Goal: Transaction & Acquisition: Purchase product/service

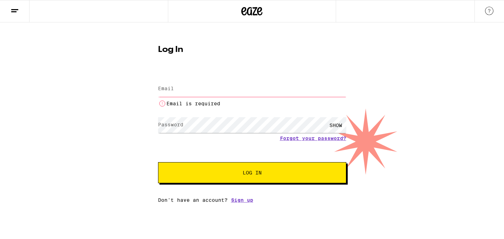
type input "[EMAIL_ADDRESS][DOMAIN_NAME]"
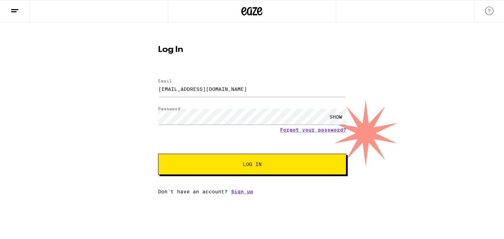
click at [244, 167] on span "Log In" at bounding box center [251, 164] width 19 height 5
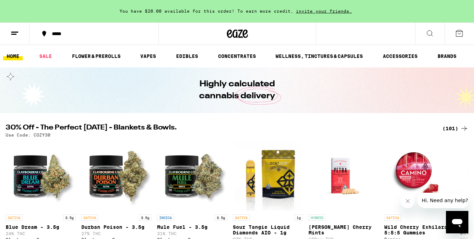
click at [431, 34] on icon at bounding box center [430, 33] width 8 height 8
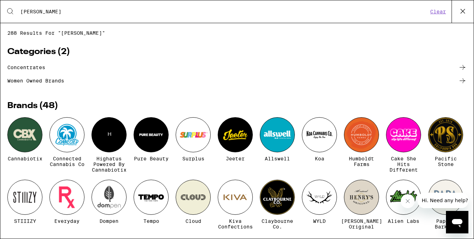
type input "[PERSON_NAME]"
click at [444, 11] on button "Clear" at bounding box center [438, 11] width 20 height 6
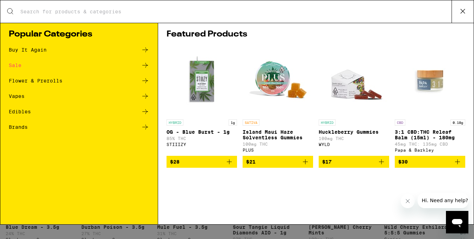
click at [30, 111] on div "Edibles" at bounding box center [20, 111] width 22 height 5
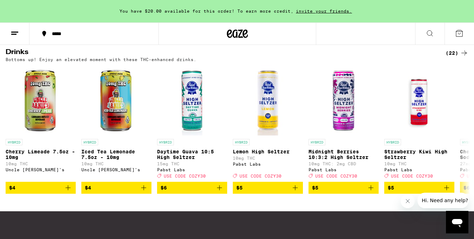
scroll to position [399, 0]
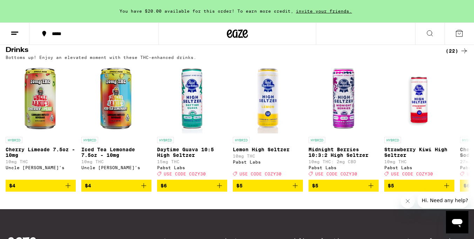
click at [453, 55] on div "(22)" at bounding box center [457, 51] width 23 height 8
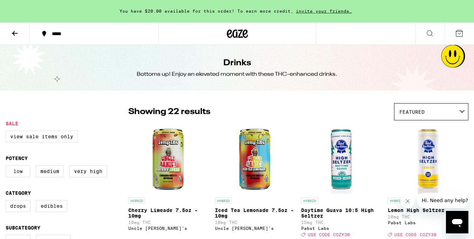
click at [21, 173] on label "Low" at bounding box center [18, 171] width 25 height 12
click at [7, 167] on input "Low" at bounding box center [7, 166] width 0 height 0
click at [54, 110] on icon at bounding box center [55, 112] width 8 height 8
checkbox input "false"
click at [15, 31] on icon at bounding box center [15, 33] width 8 height 8
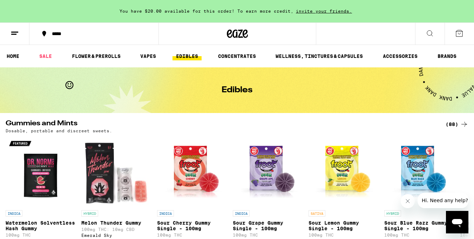
click at [66, 35] on div "*****" at bounding box center [98, 33] width 100 height 5
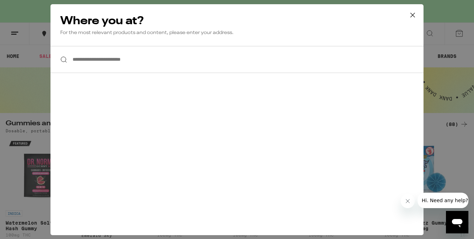
click at [134, 65] on input "**********" at bounding box center [237, 59] width 373 height 27
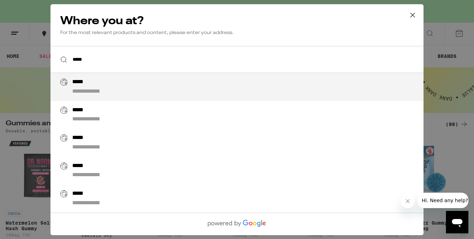
click at [93, 82] on div "**********" at bounding box center [251, 87] width 358 height 17
type input "**********"
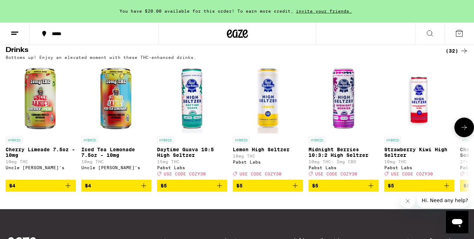
scroll to position [384, 0]
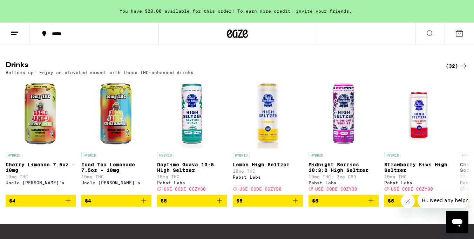
click at [456, 70] on div "(32)" at bounding box center [457, 66] width 23 height 8
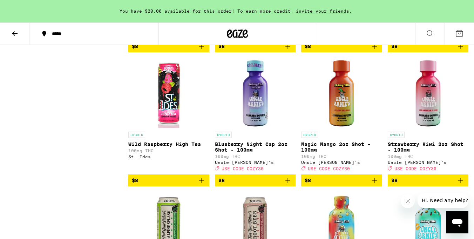
scroll to position [591, 0]
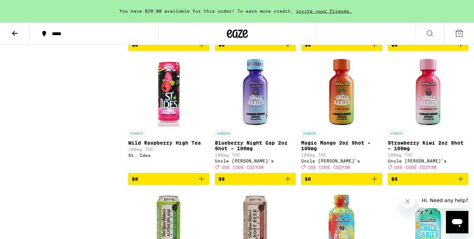
click at [254, 121] on img "Open page for Blueberry Night Cap 2oz Shot - 100mg from Uncle Arnie's" at bounding box center [255, 92] width 70 height 70
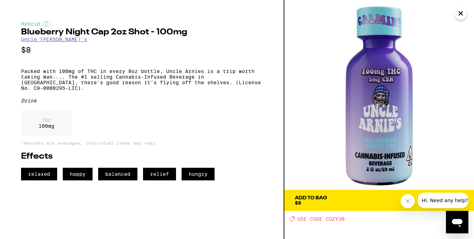
click at [133, 77] on p "Packed with 100mg of THC in every 8oz bottle, Uncle Arnies is a trip worth taki…" at bounding box center [142, 79] width 242 height 22
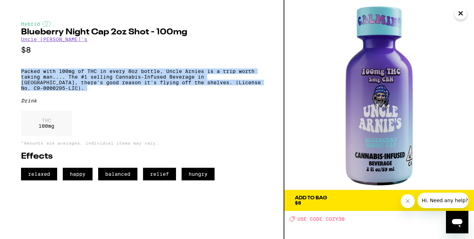
click at [133, 77] on p "Packed with 100mg of THC in every 8oz bottle, Uncle Arnies is a trip worth taki…" at bounding box center [142, 79] width 242 height 22
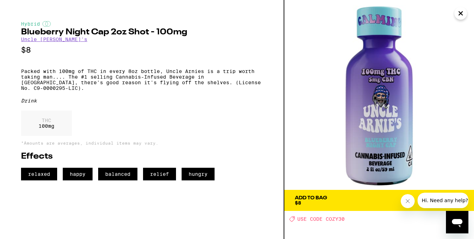
click at [457, 17] on icon "Close" at bounding box center [461, 13] width 8 height 11
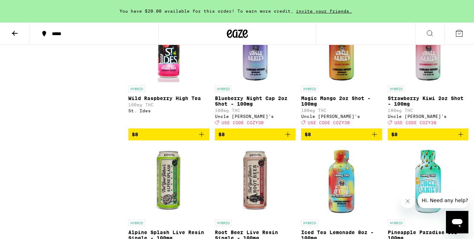
scroll to position [634, 0]
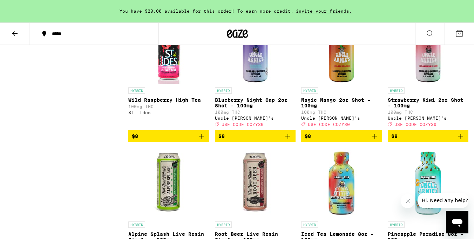
click at [427, 68] on img "Open page for Strawberry Kiwi 2oz Shot - 100mg from Uncle Arnie's" at bounding box center [428, 49] width 70 height 70
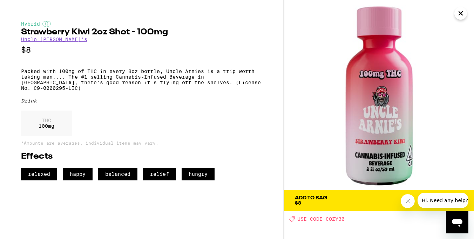
click at [113, 78] on p "Packed with 100mg of THC in every 8oz bottle, Uncle Arnies is a trip worth taki…" at bounding box center [142, 79] width 242 height 22
click at [113, 79] on p "Packed with 100mg of THC in every 8oz bottle, Uncle Arnies is a trip worth taki…" at bounding box center [142, 79] width 242 height 22
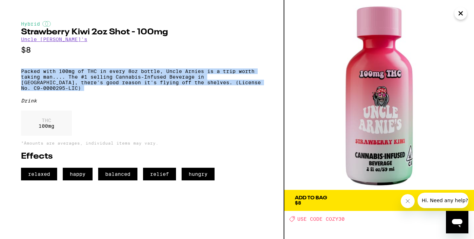
click at [113, 79] on p "Packed with 100mg of THC in every 8oz bottle, Uncle Arnies is a trip worth taki…" at bounding box center [142, 79] width 242 height 22
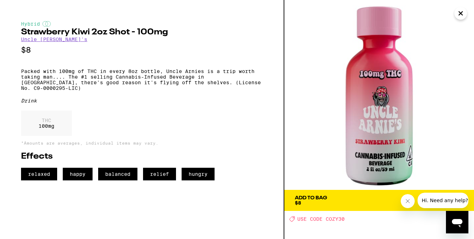
click at [460, 19] on button "Close" at bounding box center [461, 13] width 13 height 13
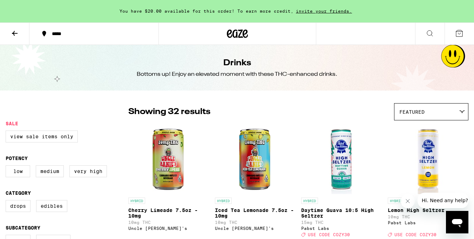
click at [228, 75] on div "Bottoms up! Enjoy an elevated moment with these THC-enhanced drinks." at bounding box center [237, 75] width 201 height 8
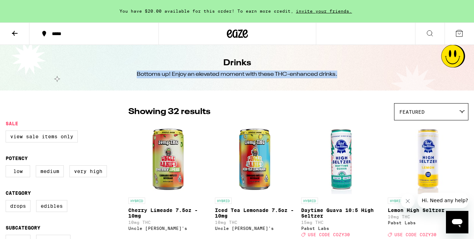
click at [228, 75] on div "Bottoms up! Enjoy an elevated moment with these THC-enhanced drinks." at bounding box center [237, 75] width 201 height 8
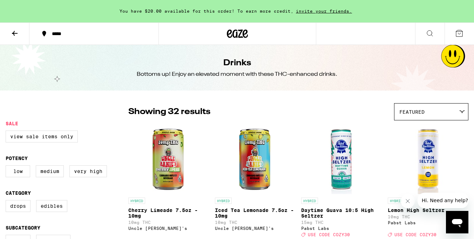
click at [10, 32] on button at bounding box center [14, 34] width 29 height 22
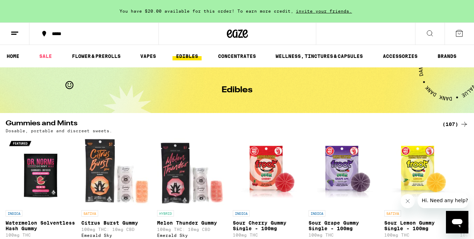
click at [186, 58] on link "EDIBLES" at bounding box center [187, 56] width 29 height 8
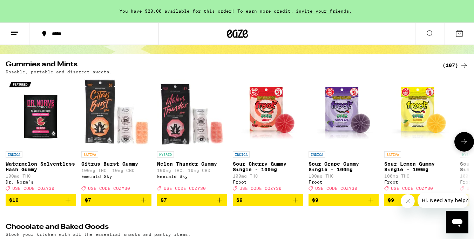
scroll to position [56, 0]
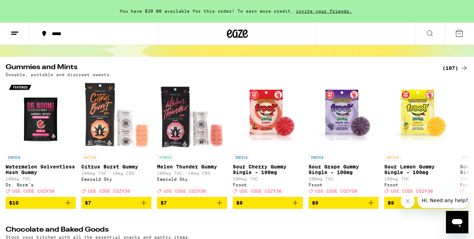
click at [455, 67] on div "(107)" at bounding box center [456, 68] width 26 height 8
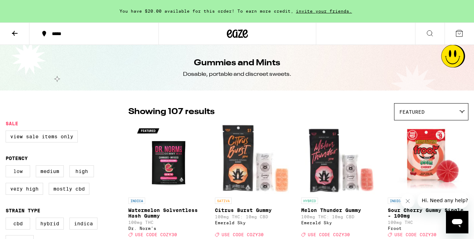
click at [21, 173] on label "Low" at bounding box center [18, 171] width 25 height 12
click at [7, 167] on input "Low" at bounding box center [7, 166] width 0 height 0
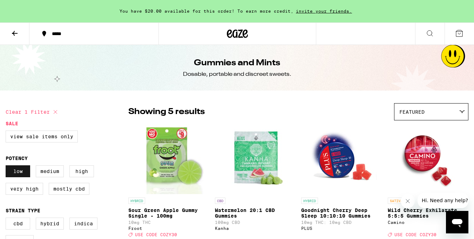
click at [11, 172] on label "Low" at bounding box center [18, 171] width 25 height 12
click at [7, 167] on input "Low" at bounding box center [7, 166] width 0 height 0
checkbox input "false"
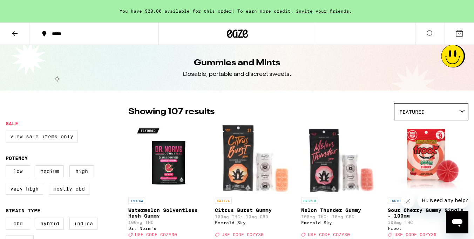
click at [57, 137] on label "View Sale Items Only" at bounding box center [42, 137] width 72 height 12
click at [7, 132] on input "View Sale Items Only" at bounding box center [7, 132] width 0 height 0
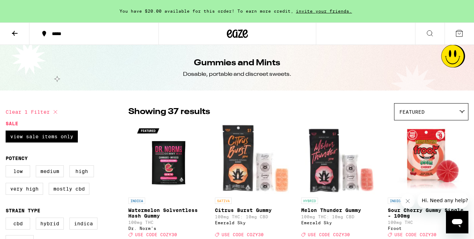
click at [57, 111] on icon at bounding box center [55, 112] width 8 height 8
checkbox input "false"
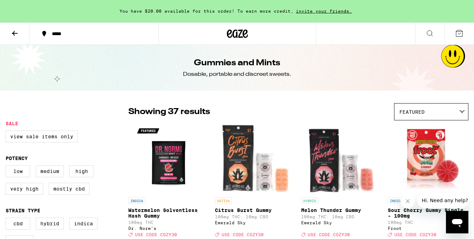
click at [13, 32] on icon at bounding box center [15, 33] width 6 height 5
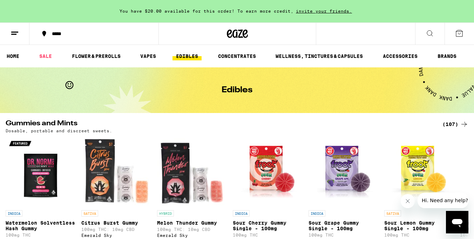
click at [185, 56] on link "EDIBLES" at bounding box center [187, 56] width 29 height 8
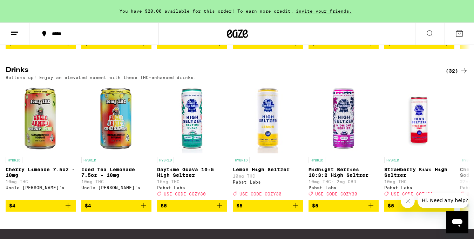
scroll to position [383, 0]
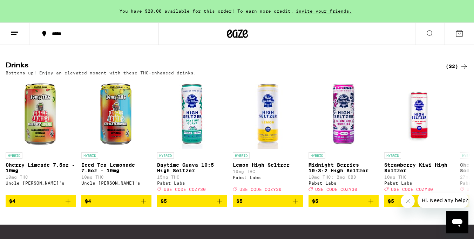
click at [453, 71] on div "(32)" at bounding box center [457, 66] width 23 height 8
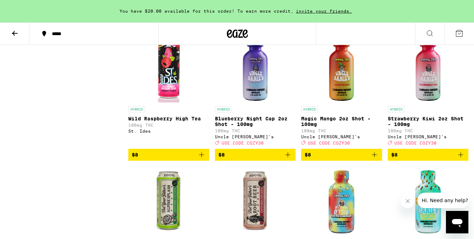
scroll to position [614, 0]
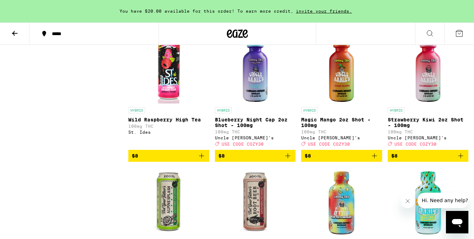
click at [440, 104] on img "Open page for Strawberry Kiwi 2oz Shot - 100mg from Uncle Arnie's" at bounding box center [428, 68] width 70 height 70
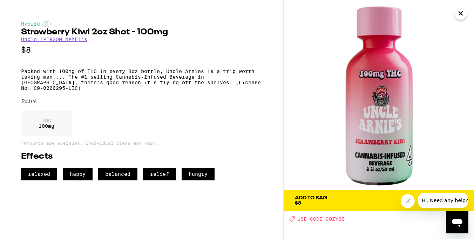
click at [460, 13] on icon "Close" at bounding box center [461, 13] width 8 height 11
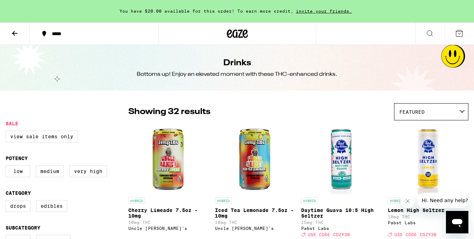
click at [11, 34] on icon at bounding box center [15, 33] width 8 height 8
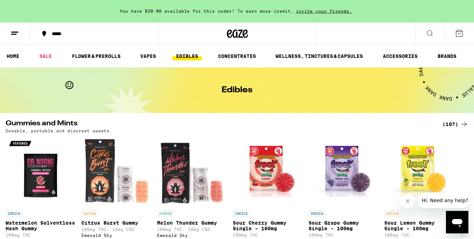
click at [448, 126] on div "(107)" at bounding box center [456, 124] width 26 height 8
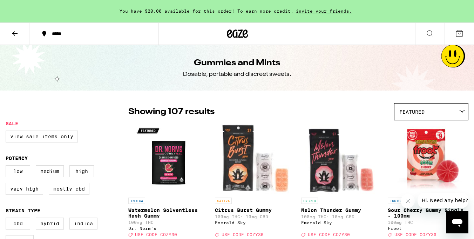
click at [16, 30] on icon at bounding box center [15, 33] width 8 height 8
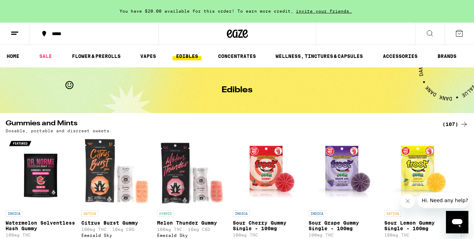
click at [432, 35] on icon at bounding box center [430, 33] width 8 height 8
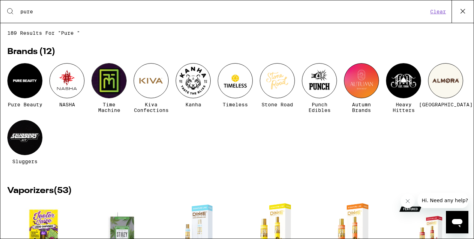
type input "pure"
click at [33, 79] on div at bounding box center [24, 80] width 35 height 35
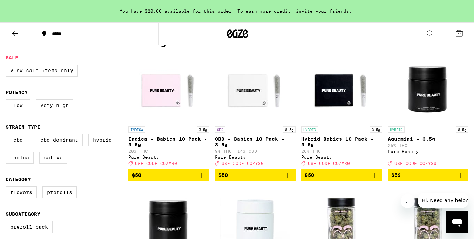
scroll to position [191, 0]
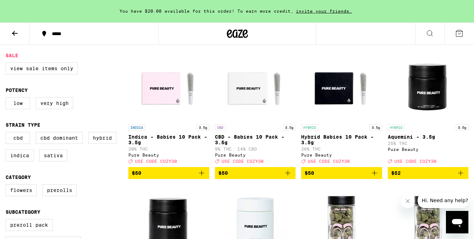
click at [325, 177] on span "$50" at bounding box center [342, 173] width 74 height 8
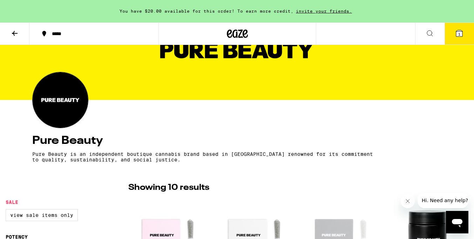
scroll to position [0, 0]
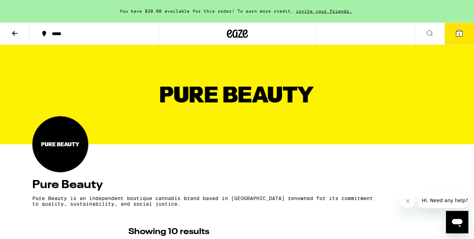
click at [461, 34] on icon at bounding box center [460, 33] width 6 height 6
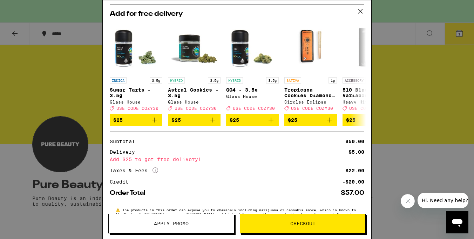
scroll to position [94, 0]
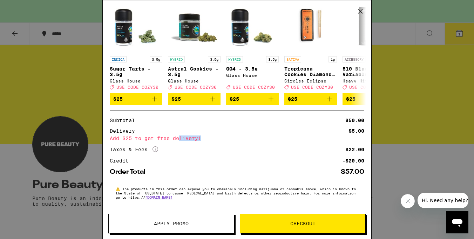
drag, startPoint x: 181, startPoint y: 135, endPoint x: 202, endPoint y: 139, distance: 22.1
click at [202, 139] on div "Subtotal $50.00 Delivery $5.00 Add $25 to get free delivery! Taxes & Fees More …" at bounding box center [237, 140] width 255 height 45
click at [204, 222] on span "Apply Promo" at bounding box center [171, 223] width 125 height 5
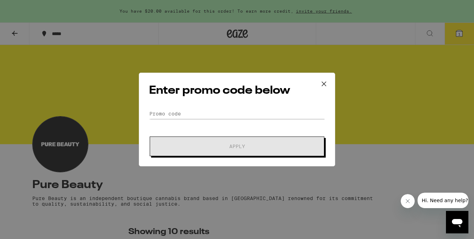
click at [325, 82] on icon at bounding box center [324, 84] width 11 height 11
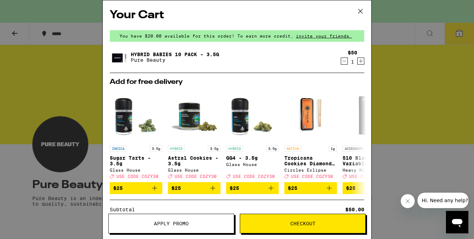
click at [187, 223] on span "Apply Promo" at bounding box center [171, 223] width 35 height 5
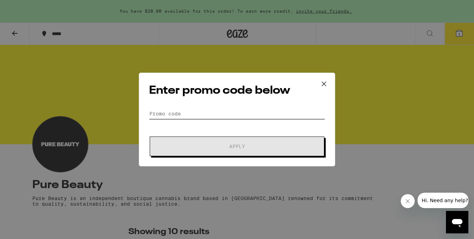
click at [225, 114] on input "Promo Code" at bounding box center [237, 113] width 176 height 11
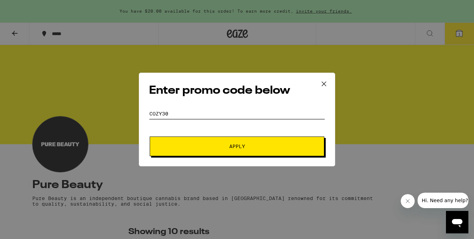
type input "cozy30"
click at [255, 144] on span "Apply" at bounding box center [237, 146] width 126 height 5
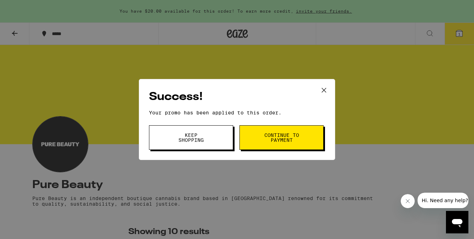
click at [255, 144] on button "Continue to payment" at bounding box center [282, 137] width 84 height 25
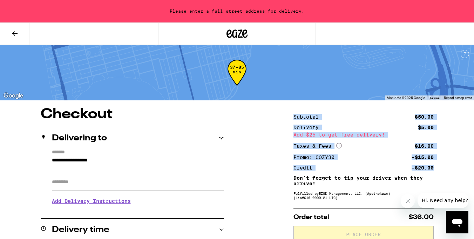
drag, startPoint x: 291, startPoint y: 114, endPoint x: 457, endPoint y: 168, distance: 174.6
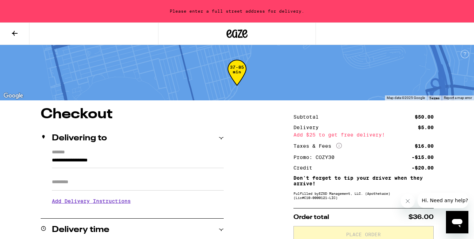
click at [12, 33] on icon at bounding box center [15, 33] width 6 height 5
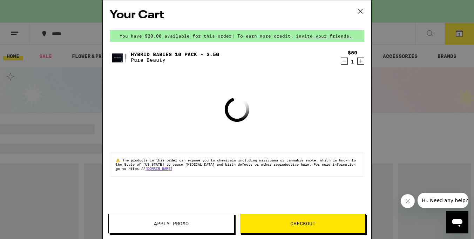
click at [359, 12] on icon at bounding box center [360, 11] width 11 height 11
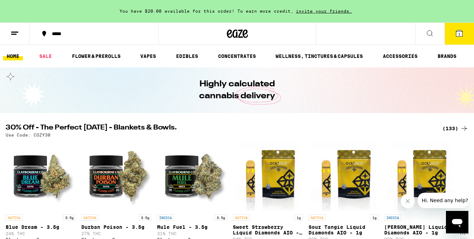
click at [426, 34] on button at bounding box center [430, 34] width 29 height 22
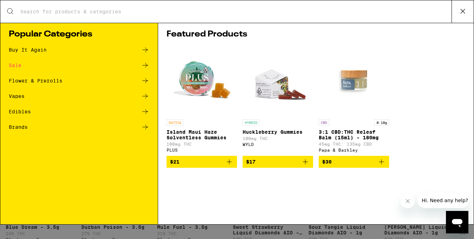
click at [143, 78] on icon at bounding box center [145, 81] width 8 height 8
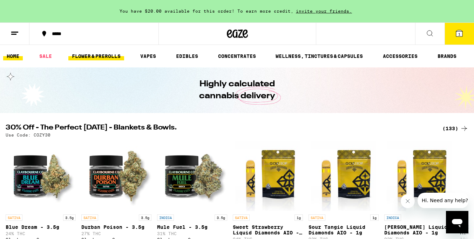
click at [105, 56] on link "FLOWER & PREROLLS" at bounding box center [96, 56] width 56 height 8
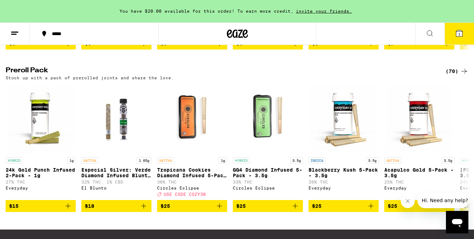
scroll to position [522, 0]
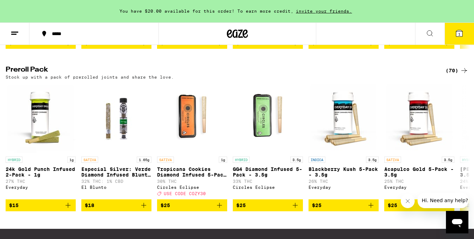
click at [454, 75] on div "(70)" at bounding box center [457, 70] width 23 height 8
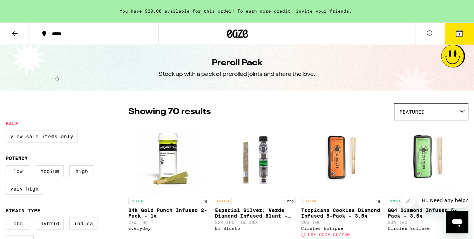
click at [18, 168] on label "Low" at bounding box center [18, 171] width 25 height 12
click at [7, 167] on input "Low" at bounding box center [7, 166] width 0 height 0
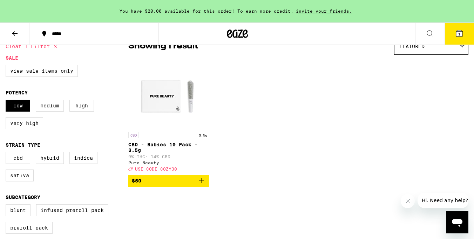
scroll to position [66, 0]
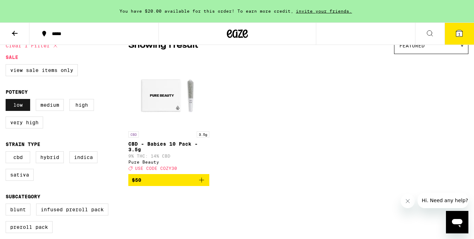
click at [17, 109] on label "Low" at bounding box center [18, 105] width 25 height 12
click at [7, 100] on input "Low" at bounding box center [7, 100] width 0 height 0
checkbox input "false"
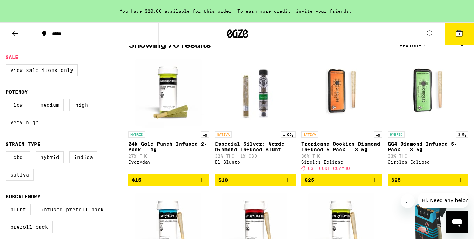
click at [14, 181] on label "Sativa" at bounding box center [20, 175] width 28 height 12
click at [7, 153] on input "Sativa" at bounding box center [7, 152] width 0 height 0
checkbox input "true"
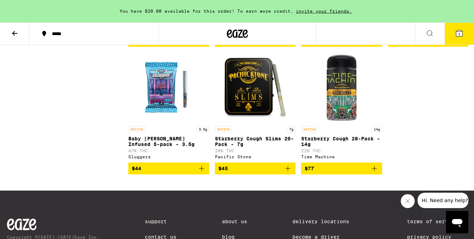
scroll to position [743, 0]
